Goal: Task Accomplishment & Management: Complete application form

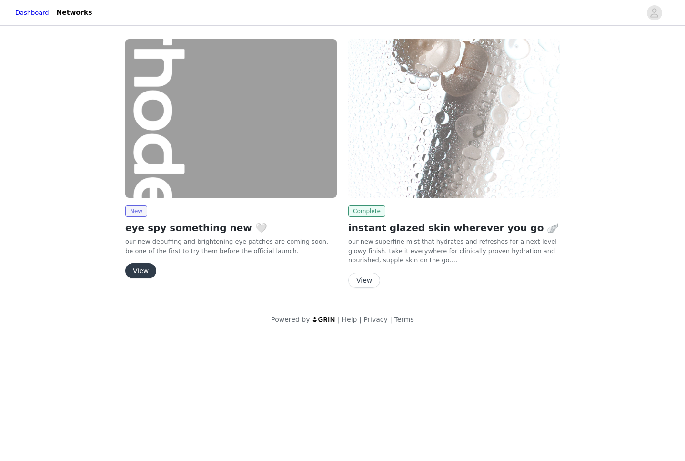
click at [363, 210] on span "Complete" at bounding box center [366, 210] width 37 height 11
click at [193, 284] on div "New eye spy something new 🤍 our new depuffing and brightening eye patches are c…" at bounding box center [231, 160] width 223 height 254
click at [131, 210] on span "New" at bounding box center [136, 210] width 22 height 11
click at [140, 213] on span "New" at bounding box center [136, 210] width 22 height 11
click at [145, 272] on button "View" at bounding box center [140, 270] width 31 height 15
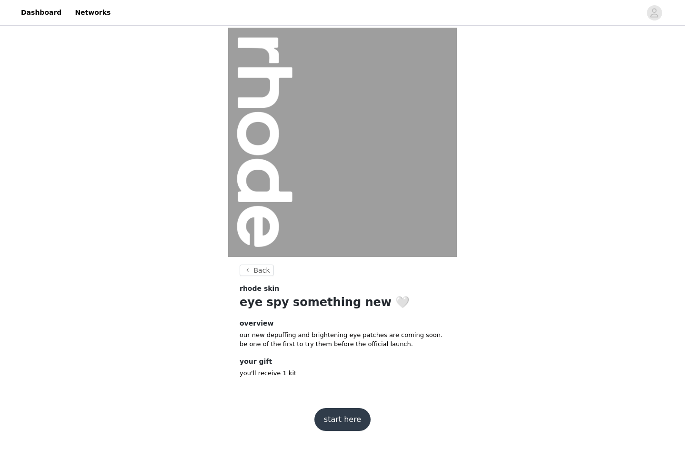
click at [347, 424] on button "start here" at bounding box center [342, 419] width 56 height 23
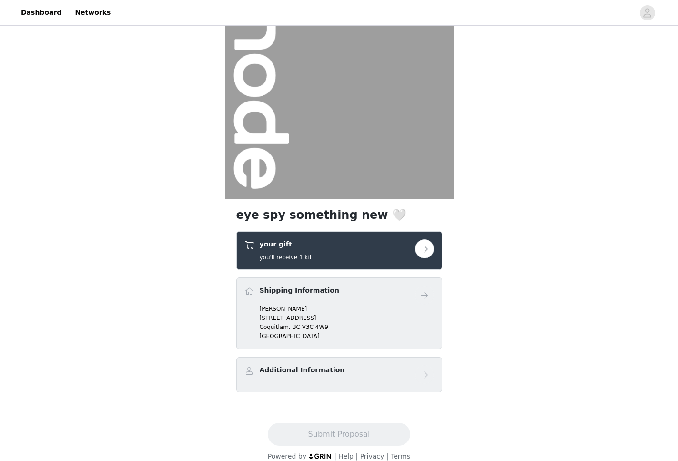
scroll to position [70, 0]
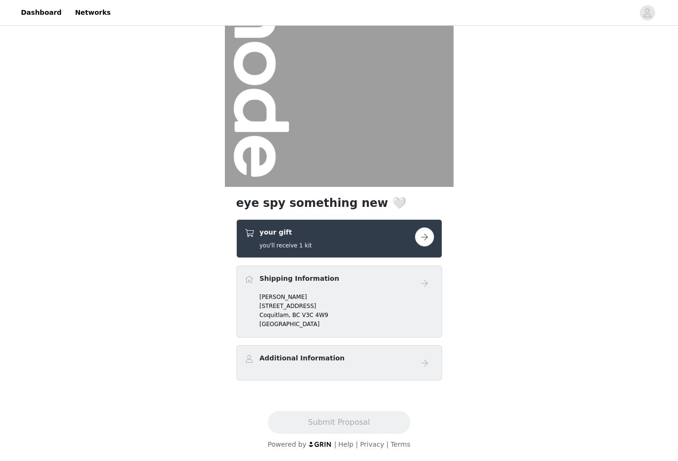
click at [383, 293] on p "Fernanda Ramirez" at bounding box center [347, 297] width 174 height 9
click at [422, 238] on button "button" at bounding box center [424, 236] width 19 height 19
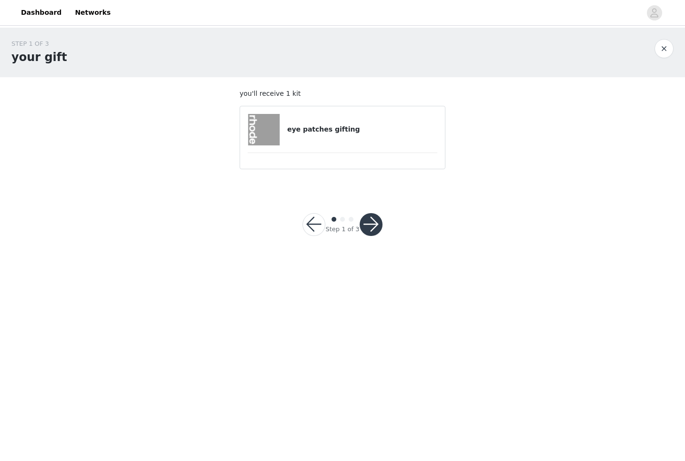
click at [311, 131] on h4 "eye patches gifting" at bounding box center [362, 129] width 150 height 10
click at [374, 226] on button "button" at bounding box center [371, 224] width 23 height 23
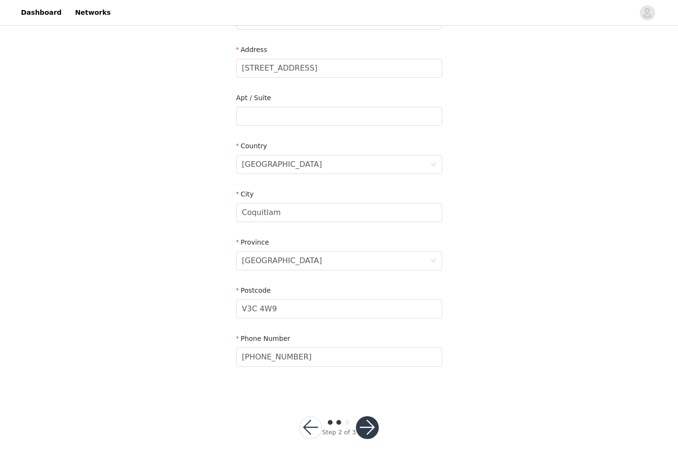
scroll to position [189, 0]
click at [370, 426] on button "button" at bounding box center [367, 426] width 23 height 23
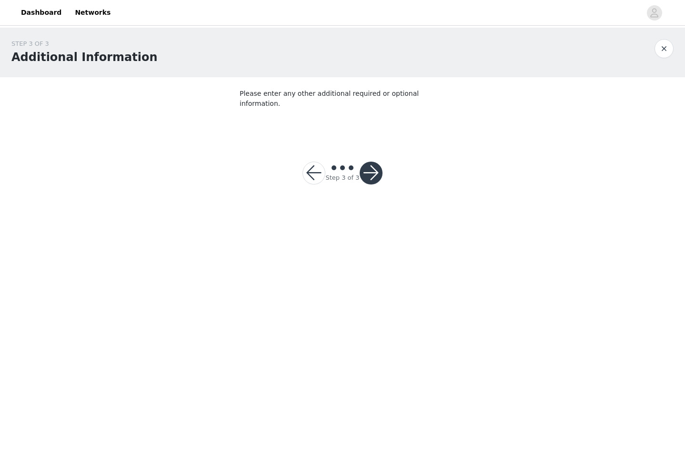
click at [357, 98] on p "Please enter any other additional required or optional information." at bounding box center [343, 99] width 206 height 20
click at [357, 92] on p "Please enter any other additional required or optional information." at bounding box center [343, 99] width 206 height 20
click at [370, 163] on button "button" at bounding box center [371, 173] width 23 height 23
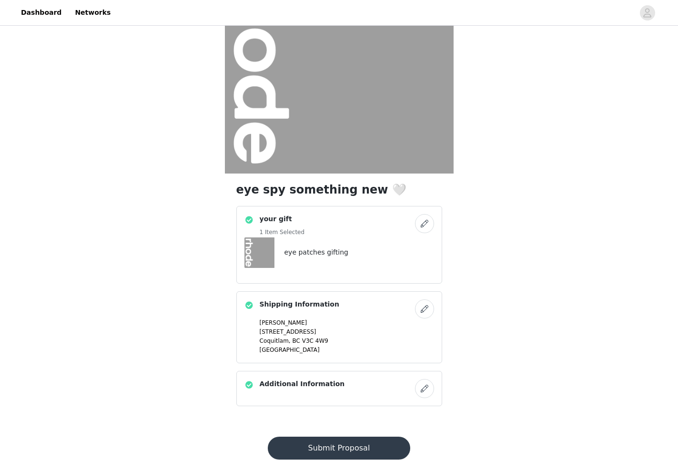
scroll to position [85, 0]
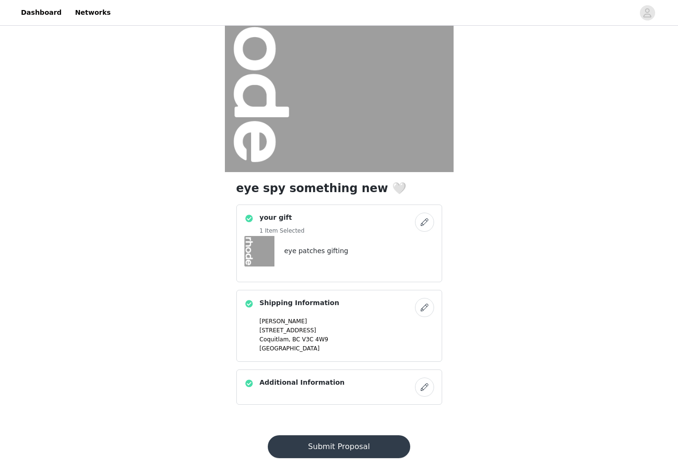
click at [333, 446] on button "Submit Proposal" at bounding box center [339, 446] width 142 height 23
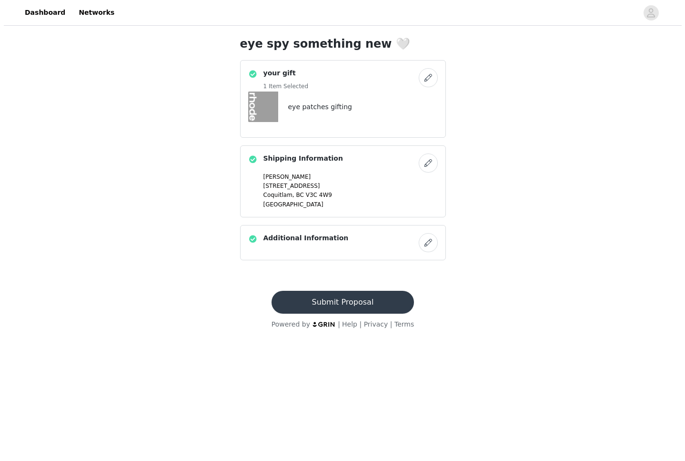
scroll to position [0, 0]
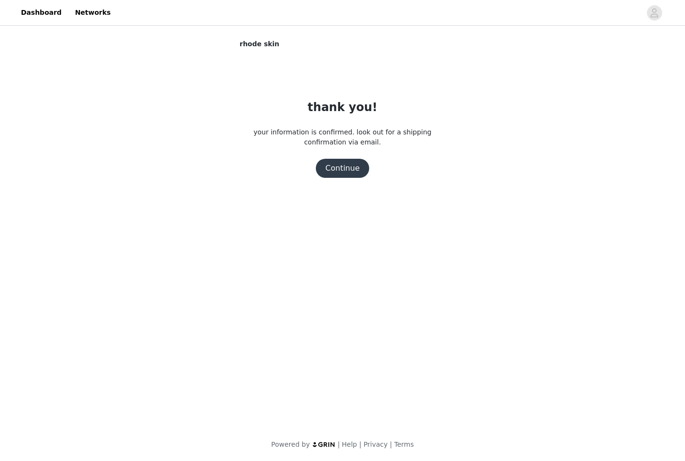
click at [364, 304] on body "Dashboard Networks rhode skin thank you! your information is confirmed. look ou…" at bounding box center [342, 230] width 685 height 461
click at [353, 169] on button "Continue" at bounding box center [342, 168] width 53 height 19
